Goal: Communication & Community: Answer question/provide support

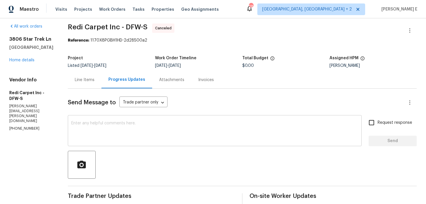
scroll to position [5, 0]
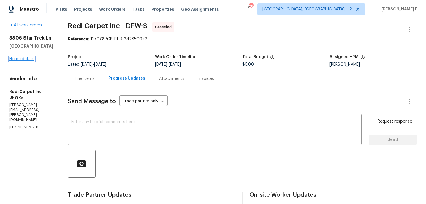
click at [34, 59] on link "Home details" at bounding box center [21, 59] width 25 height 4
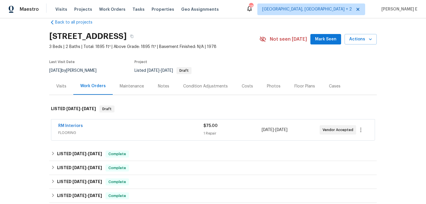
scroll to position [11, 0]
click at [71, 125] on link "RM Interiors" at bounding box center [70, 125] width 25 height 4
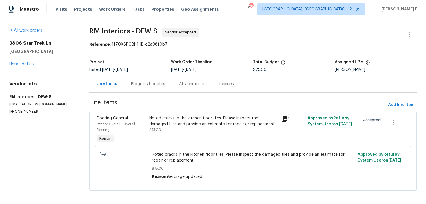
scroll to position [3, 0]
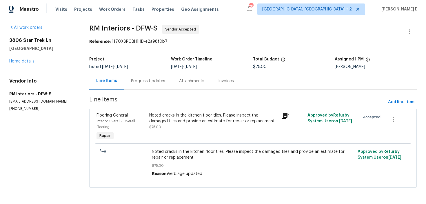
click at [143, 82] on div "Progress Updates" at bounding box center [148, 81] width 34 height 6
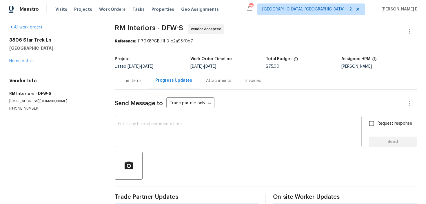
click at [174, 136] on textarea at bounding box center [238, 132] width 240 height 20
paste textarea "Hi, can you please confirm if this quote includes removing the tile flooring pr…"
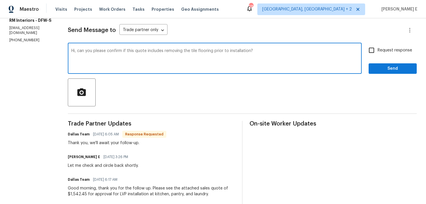
scroll to position [76, 0]
type textarea "Hi, can you please confirm if this quote includes removing the tile flooring pr…"
click at [378, 48] on input "Request response" at bounding box center [372, 51] width 12 height 12
checkbox input "true"
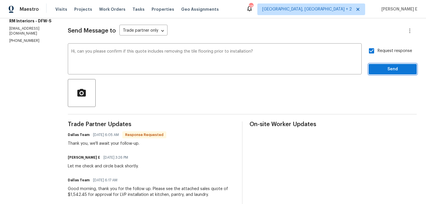
click at [377, 64] on button "Send" at bounding box center [393, 69] width 48 height 11
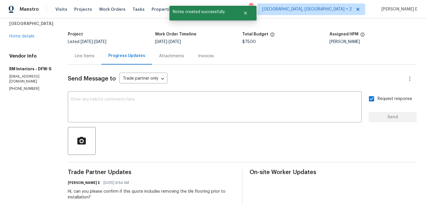
scroll to position [0, 0]
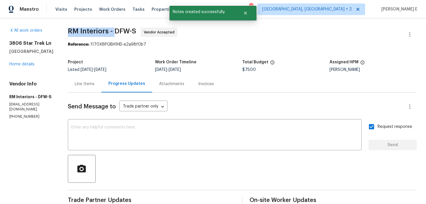
drag, startPoint x: 67, startPoint y: 32, endPoint x: 114, endPoint y: 33, distance: 47.0
copy span "RM Interiors -"
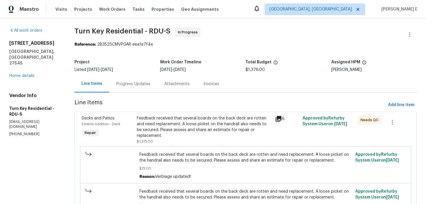
click at [157, 88] on div "Progress Updates" at bounding box center [133, 83] width 48 height 17
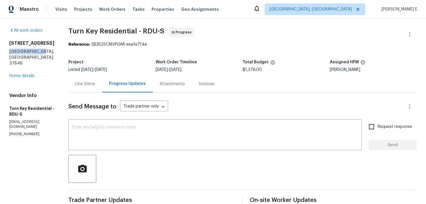
drag, startPoint x: 8, startPoint y: 53, endPoint x: 39, endPoint y: 53, distance: 31.3
copy h5 "Knightdale, NC"
click at [83, 74] on div "Project Listed 7/23/2025 - 7/28/2025 Work Order Timeline 7/25/2025 - 7/28/2025 …" at bounding box center [242, 66] width 349 height 19
click at [93, 83] on div "Line Items" at bounding box center [85, 84] width 20 height 6
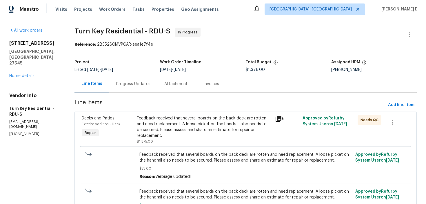
scroll to position [11, 0]
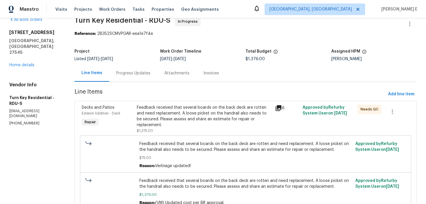
click at [184, 77] on div "Attachments" at bounding box center [176, 72] width 39 height 17
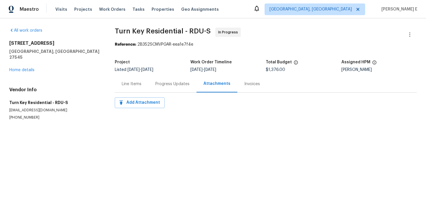
click at [166, 81] on div "Progress Updates" at bounding box center [172, 84] width 34 height 6
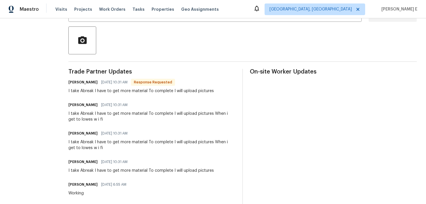
scroll to position [128, 0]
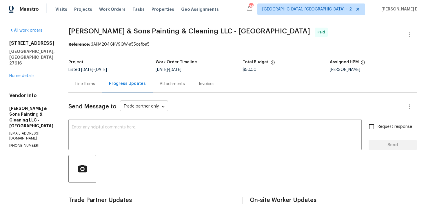
click at [82, 83] on div "Line Items" at bounding box center [85, 84] width 20 height 6
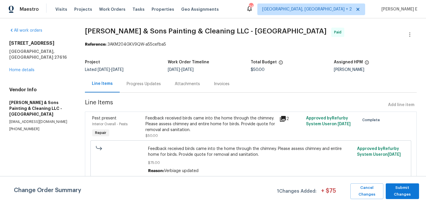
scroll to position [34, 0]
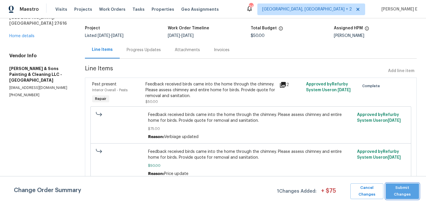
click at [401, 188] on span "Submit Changes" at bounding box center [403, 190] width 28 height 13
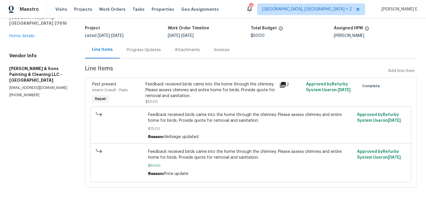
click at [177, 90] on div "Feedback received birds came into the home through the chimney. Please assess c…" at bounding box center [211, 89] width 130 height 17
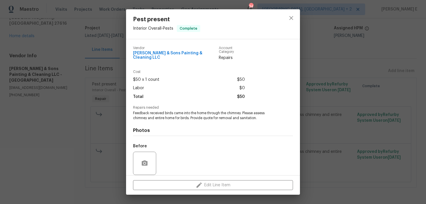
scroll to position [39, 0]
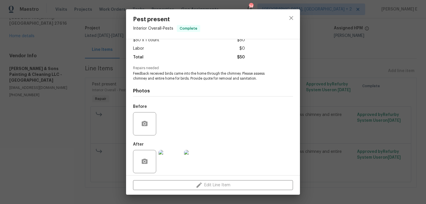
click at [162, 158] on img at bounding box center [170, 161] width 23 height 23
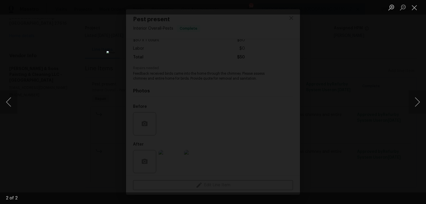
click at [348, 64] on div "Lightbox" at bounding box center [213, 102] width 426 height 204
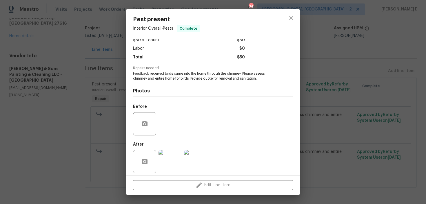
click at [348, 64] on div "Lightbox" at bounding box center [213, 102] width 426 height 204
click at [348, 64] on div "Pest present Interior Overall - Pests Complete Vendor [PERSON_NAME] & Sons Pain…" at bounding box center [213, 102] width 426 height 204
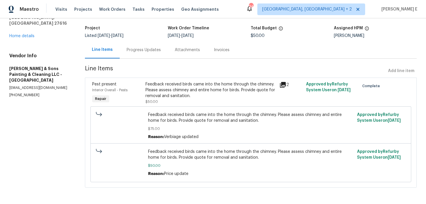
scroll to position [0, 0]
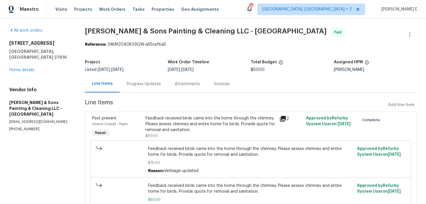
click at [160, 75] on div "Project Listed [DATE] - [DATE] Work Order Timeline [DATE] - [DATE] Total Budget…" at bounding box center [251, 66] width 332 height 19
